Goal: Information Seeking & Learning: Learn about a topic

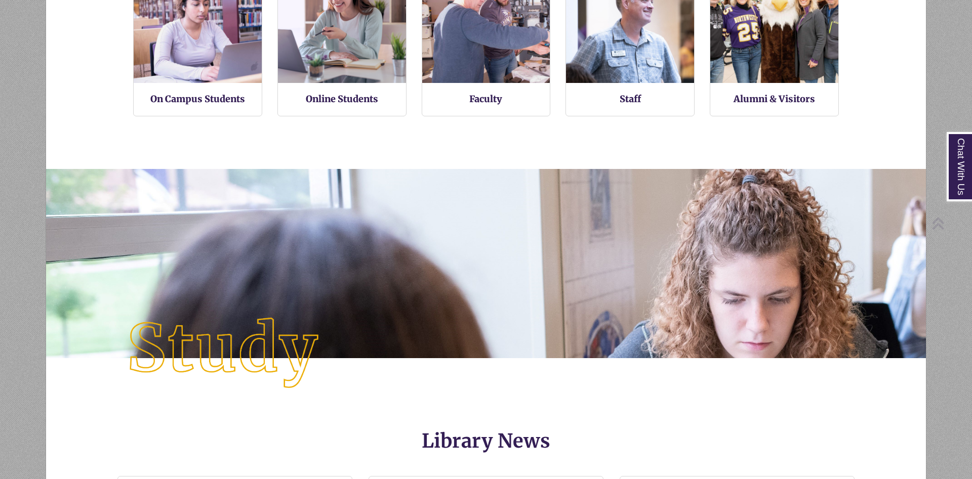
scroll to position [1299, 0]
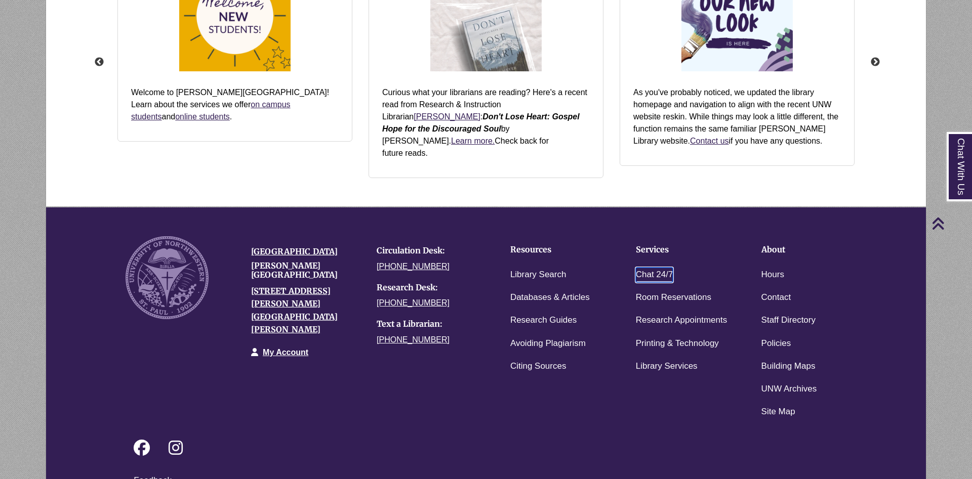
click at [657, 268] on link "Chat 24/7" at bounding box center [654, 275] width 37 height 15
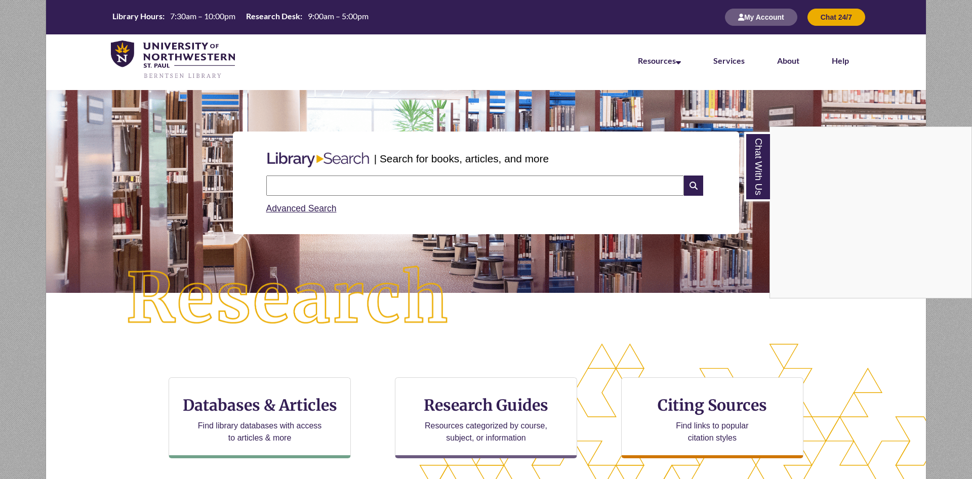
click at [270, 406] on div "Chat With Us" at bounding box center [486, 239] width 972 height 479
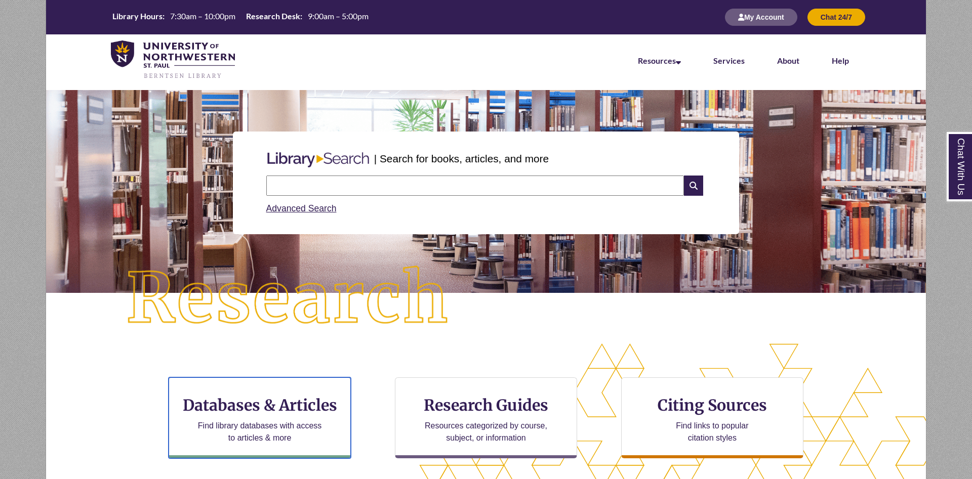
click at [270, 406] on h3 "Databases & Articles" at bounding box center [259, 405] width 165 height 19
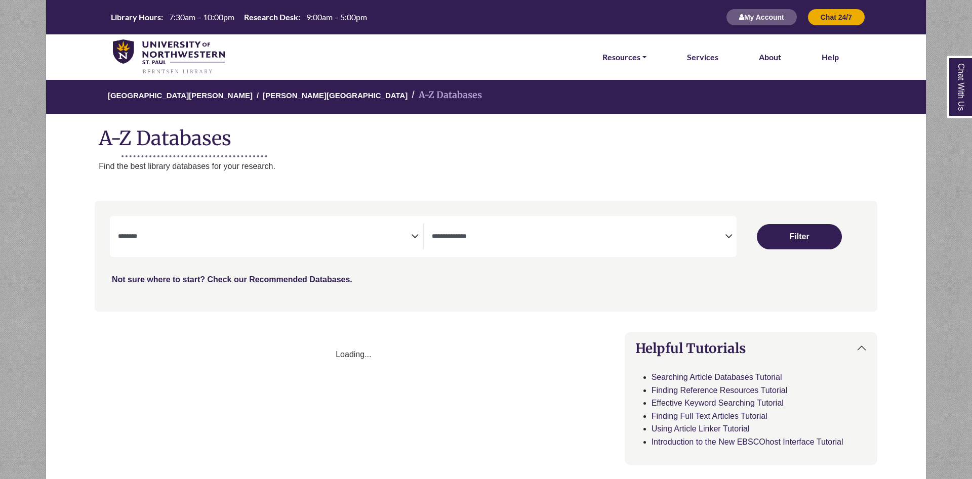
select select "Database Subject Filter"
select select "Database Types Filter"
select select "Database Subject Filter"
select select "Database Types Filter"
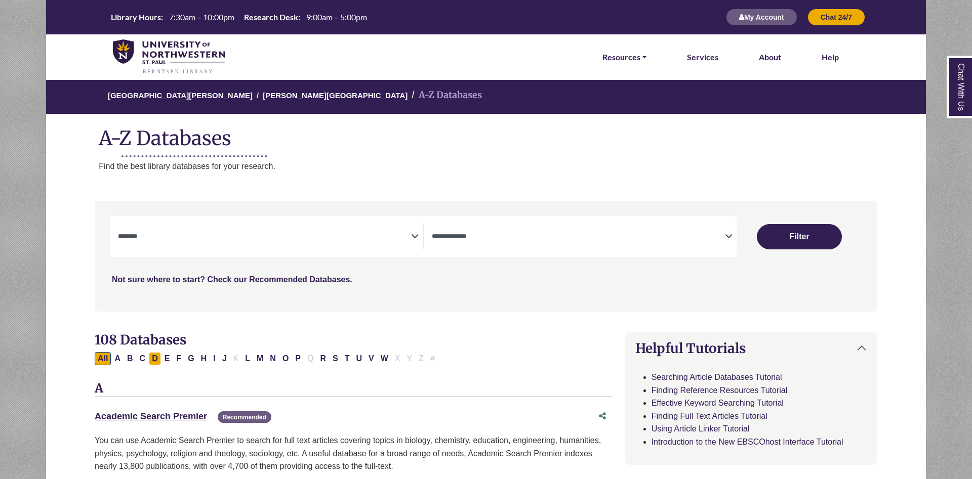
click at [157, 359] on button "D" at bounding box center [155, 358] width 12 height 13
select select "Database Subject Filter"
select select "Database Types Filter"
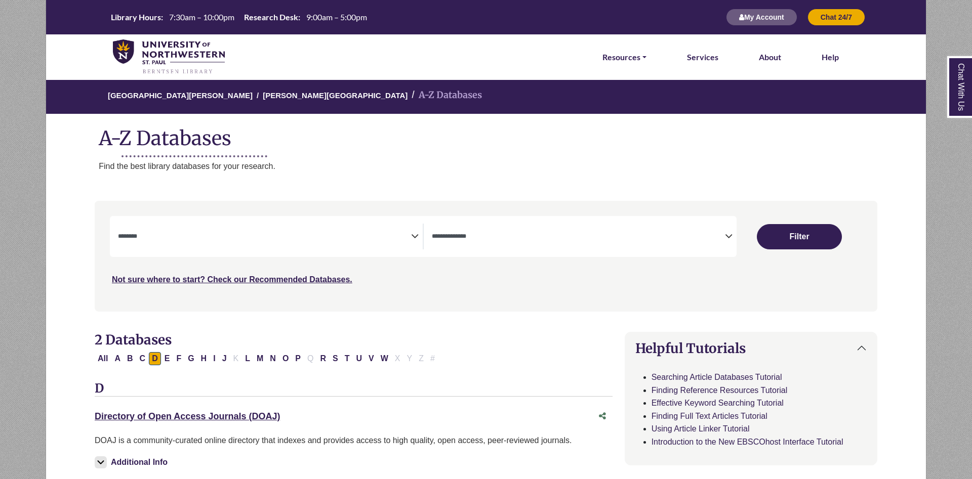
scroll to position [258, 0]
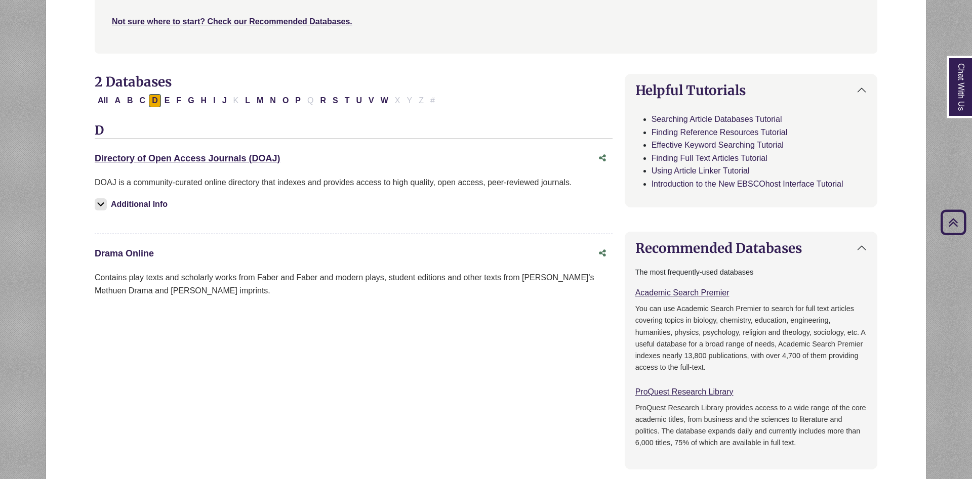
click at [108, 258] on link "Drama Online This link opens in a new window" at bounding box center [124, 253] width 59 height 10
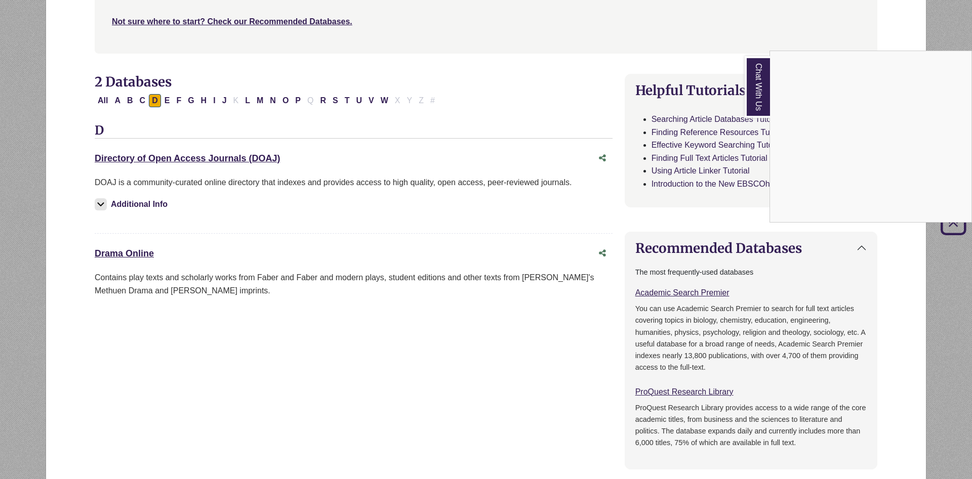
click at [762, 103] on link "Chat With Us" at bounding box center [756, 87] width 25 height 62
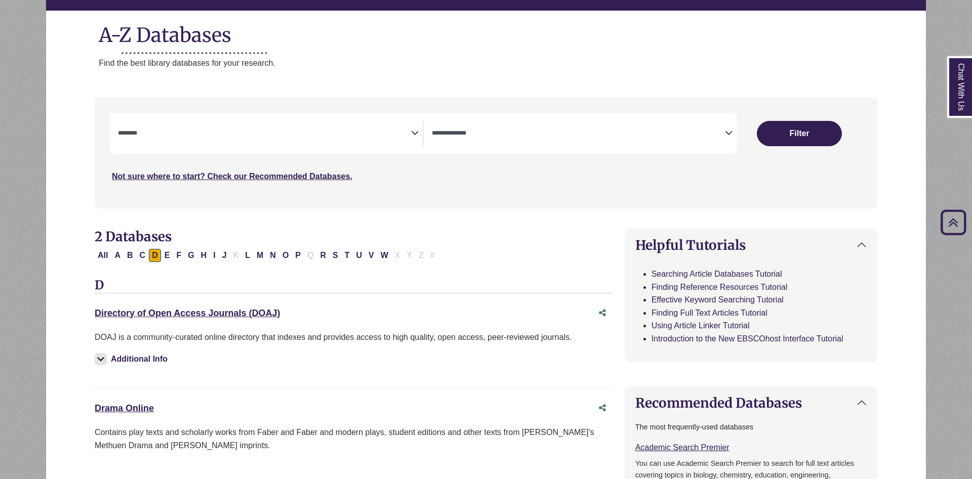
scroll to position [0, 0]
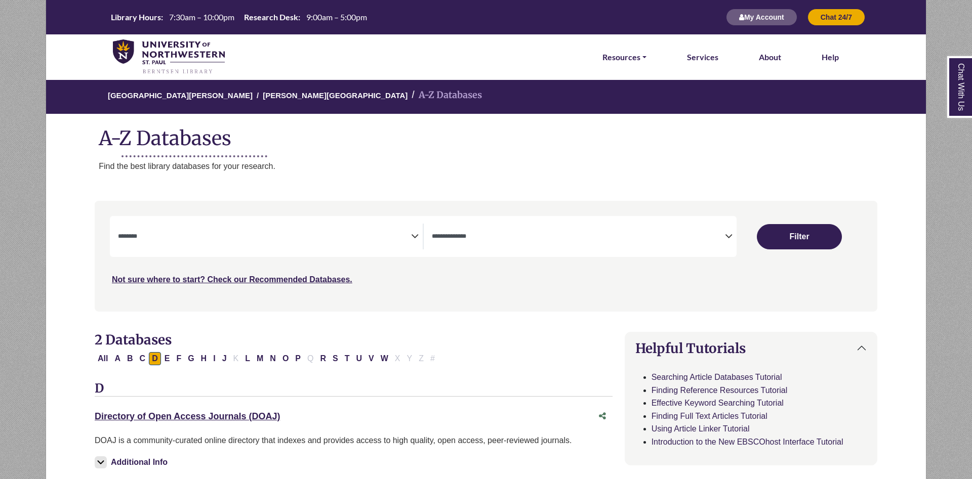
select select "Database Subject Filter"
select select "Database Types Filter"
click at [297, 360] on button "P" at bounding box center [298, 358] width 12 height 13
select select "Database Subject Filter"
select select "Database Types Filter"
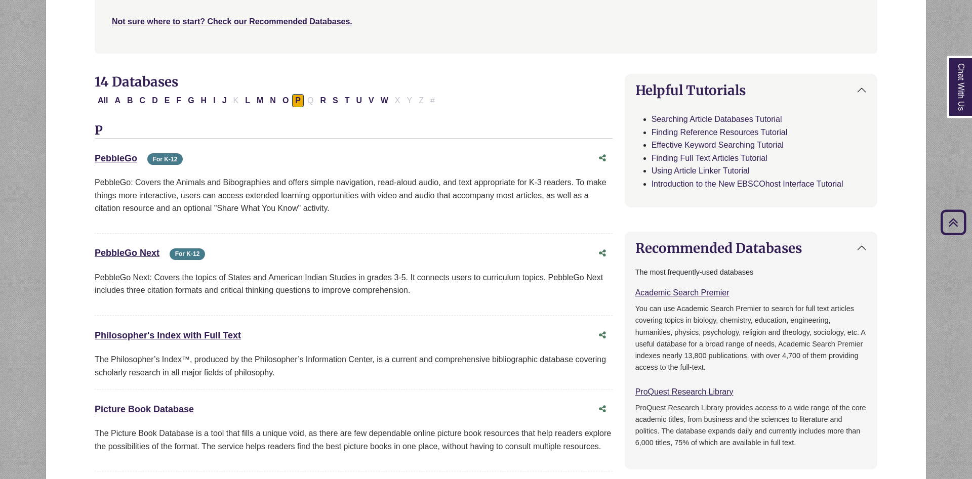
scroll to position [413, 0]
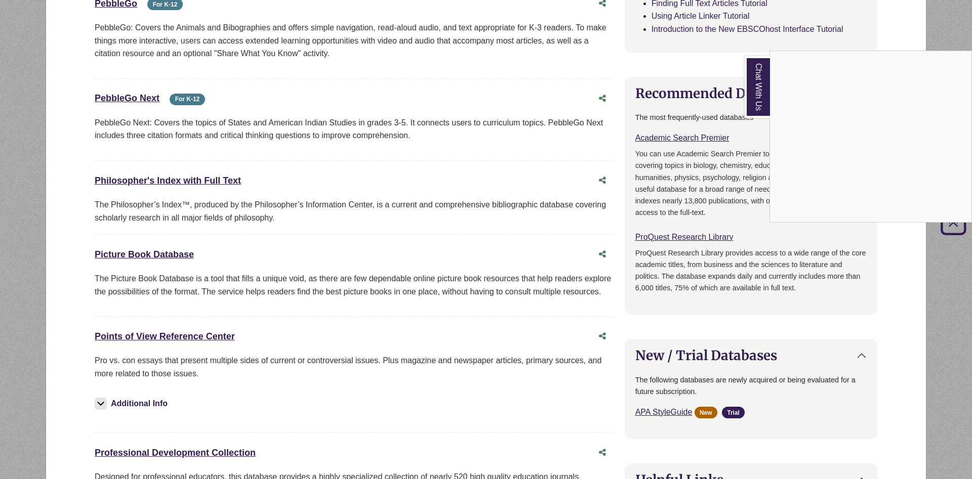
click at [751, 79] on link "Chat With Us" at bounding box center [756, 87] width 25 height 62
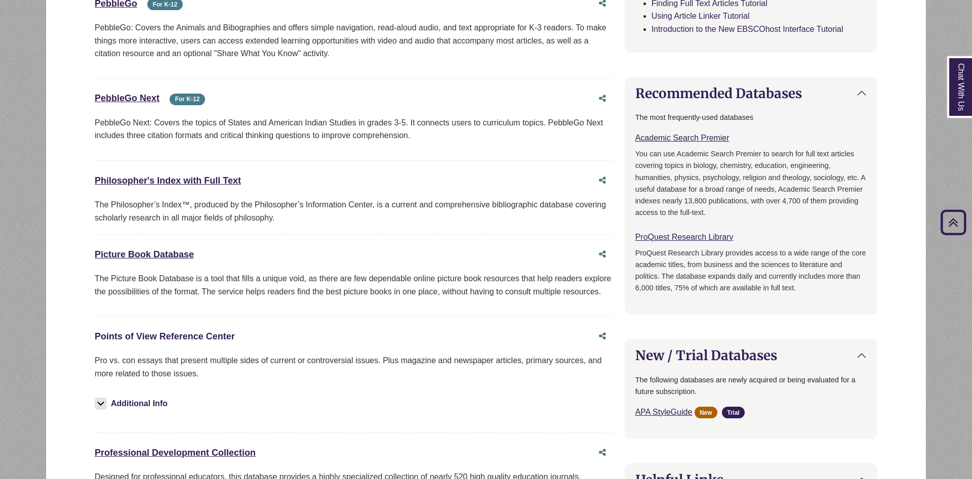
click at [155, 333] on link "Points of View Reference Center This link opens in a new window" at bounding box center [165, 336] width 140 height 10
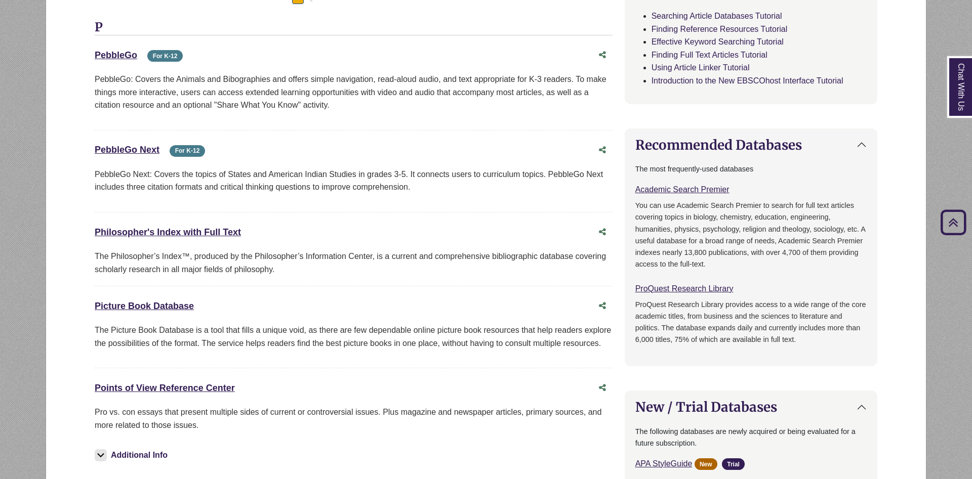
scroll to position [155, 0]
